Goal: Check status: Check status

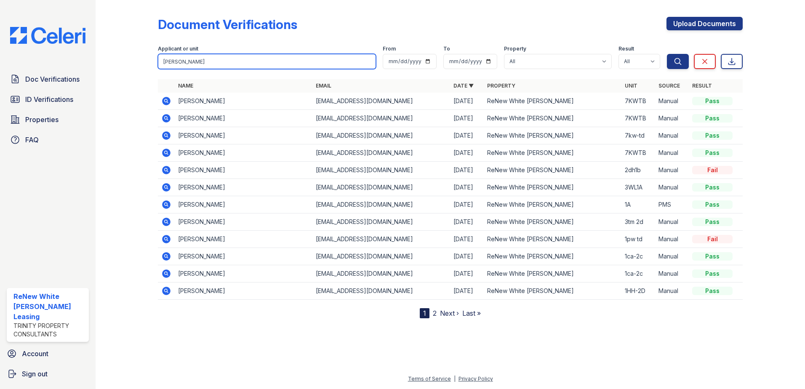
click at [186, 62] on input "smith" at bounding box center [267, 61] width 218 height 15
drag, startPoint x: 186, startPoint y: 62, endPoint x: 0, endPoint y: 51, distance: 186.3
click at [0, 52] on html "Doc Verifications ID Verifications Properties FAQ ReNew White Marsh Leasing Tri…" at bounding box center [402, 194] width 805 height 389
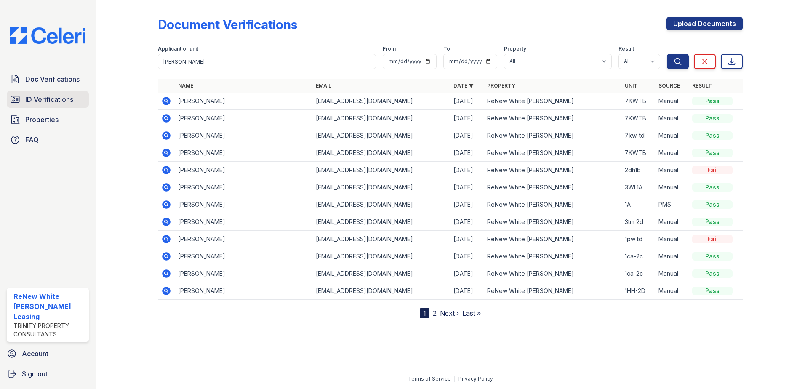
click at [53, 93] on link "ID Verifications" at bounding box center [48, 99] width 82 height 17
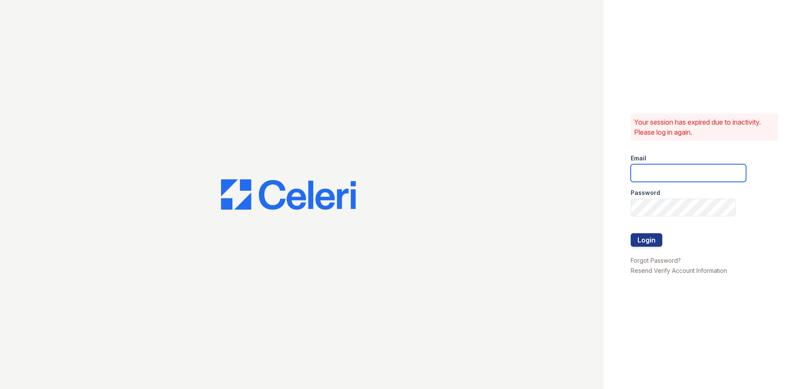
type input "renewwhitemarsh@trinity-pm.com"
click at [656, 242] on button "Login" at bounding box center [646, 239] width 32 height 13
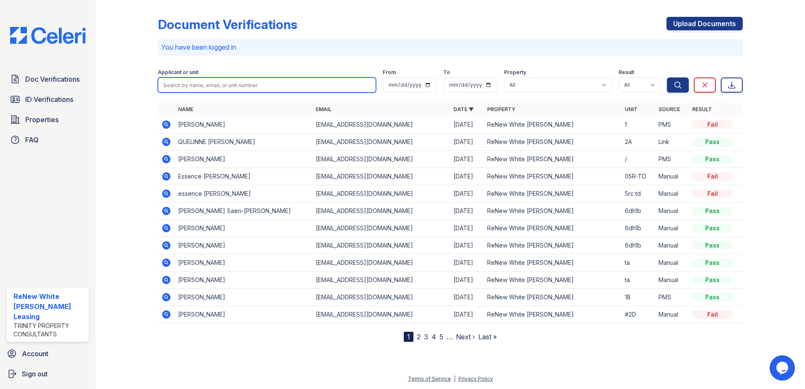
click at [238, 84] on input "search" at bounding box center [267, 84] width 218 height 15
type input "[PERSON_NAME]"
click at [666, 77] on button "Search" at bounding box center [677, 84] width 22 height 15
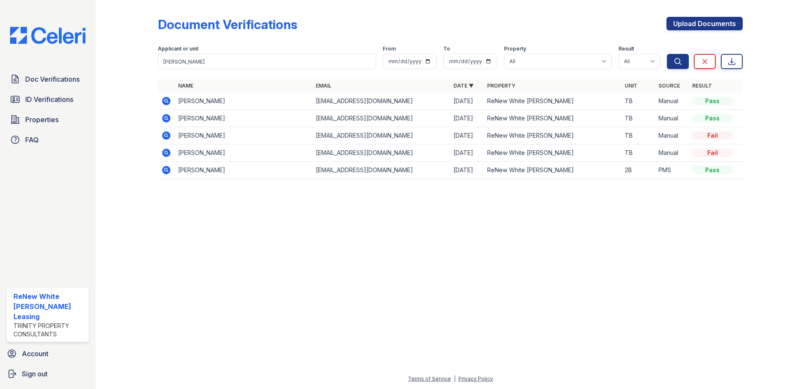
click at [166, 100] on icon at bounding box center [166, 100] width 2 height 2
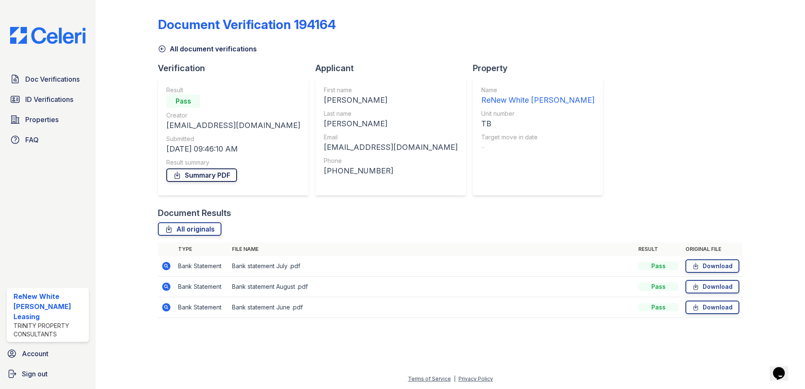
click at [204, 175] on link "Summary PDF" at bounding box center [201, 174] width 71 height 13
click at [53, 75] on span "Doc Verifications" at bounding box center [52, 79] width 54 height 10
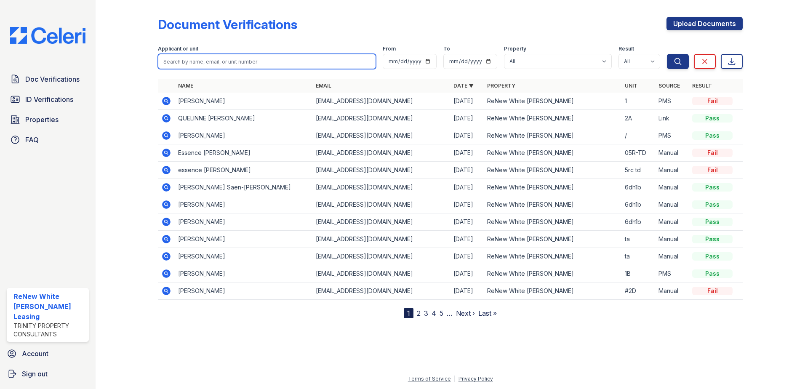
click at [218, 65] on input "search" at bounding box center [267, 61] width 218 height 15
type input "mariA"
click at [666, 54] on button "Search" at bounding box center [677, 61] width 22 height 15
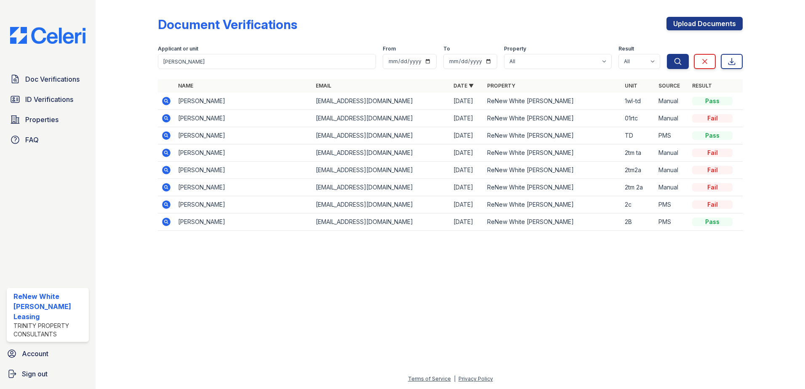
click at [170, 101] on icon at bounding box center [166, 101] width 8 height 8
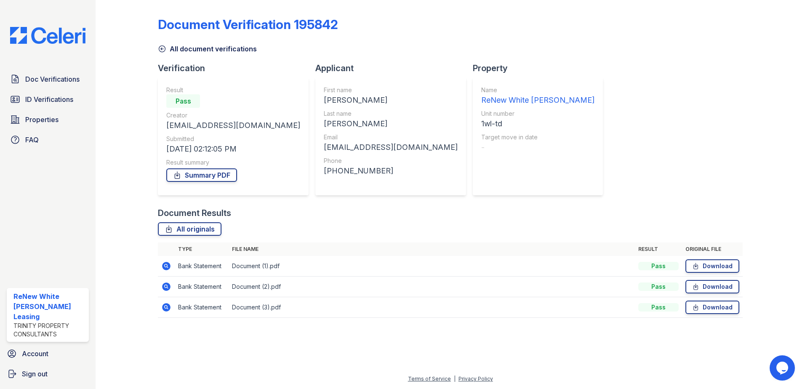
click at [165, 265] on icon at bounding box center [166, 265] width 2 height 2
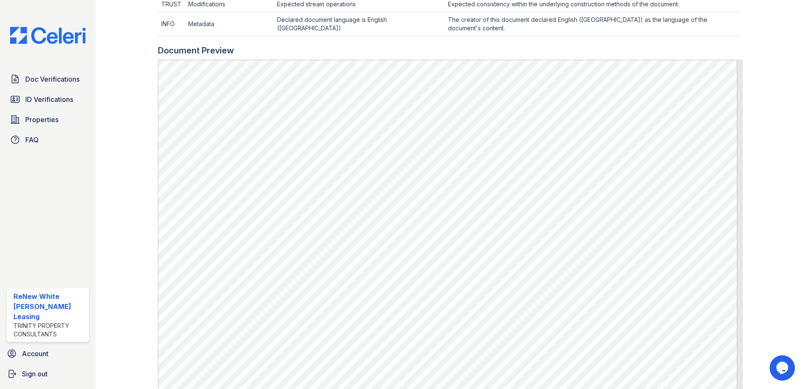
scroll to position [379, 0]
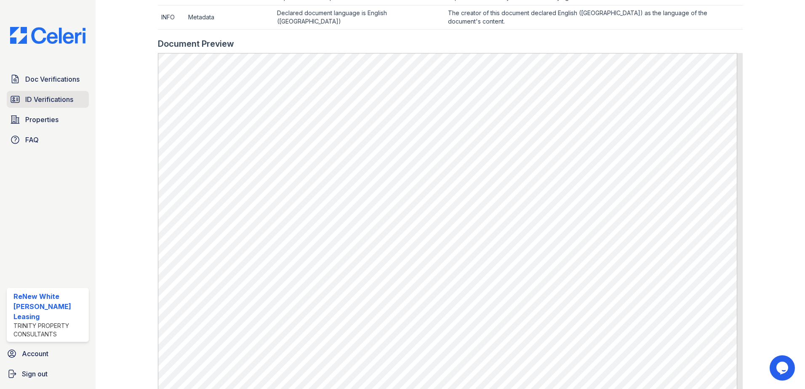
click at [25, 100] on link "ID Verifications" at bounding box center [48, 99] width 82 height 17
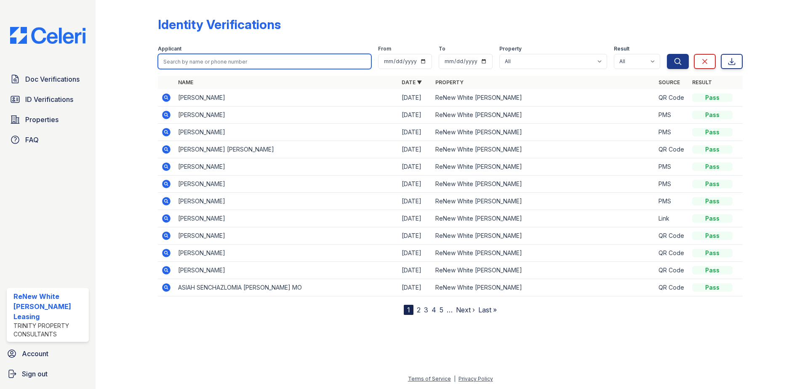
click at [298, 65] on input "search" at bounding box center [264, 61] width 213 height 15
type input "v"
type input "ceeler"
